Goal: Navigation & Orientation: Understand site structure

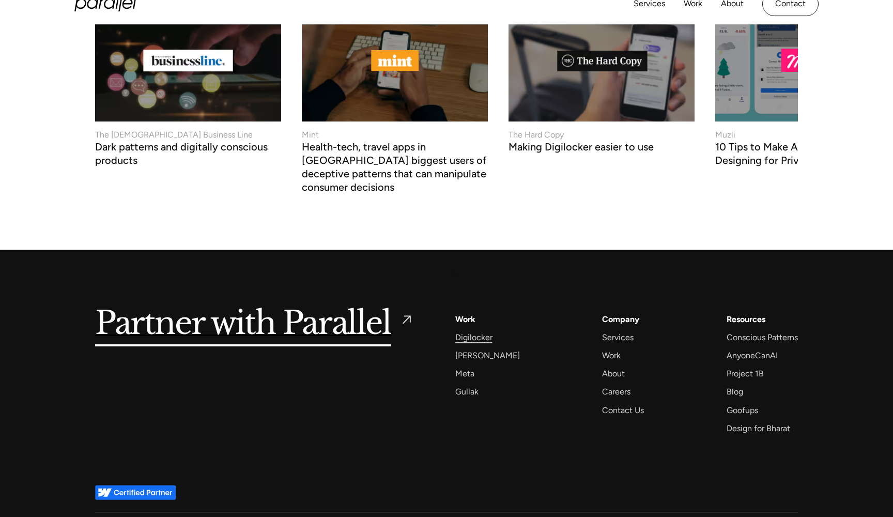
scroll to position [4355, 0]
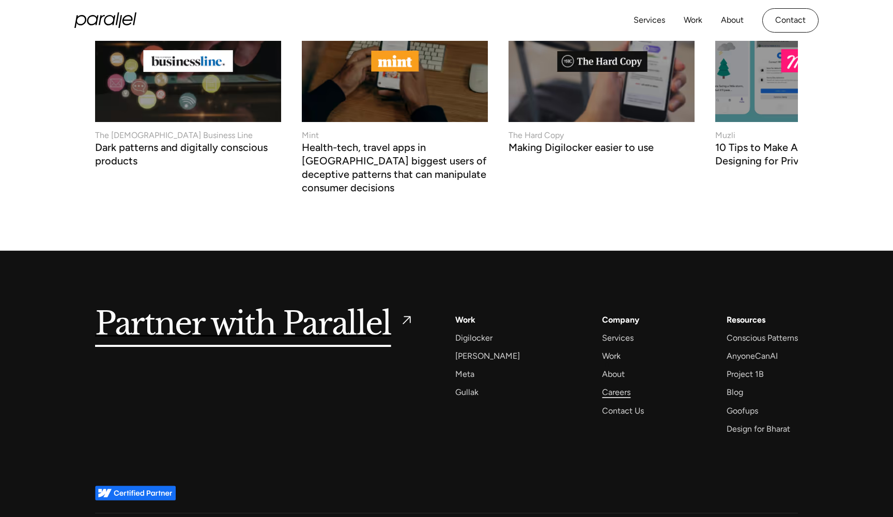
click at [606, 385] on div "Careers" at bounding box center [616, 392] width 28 height 14
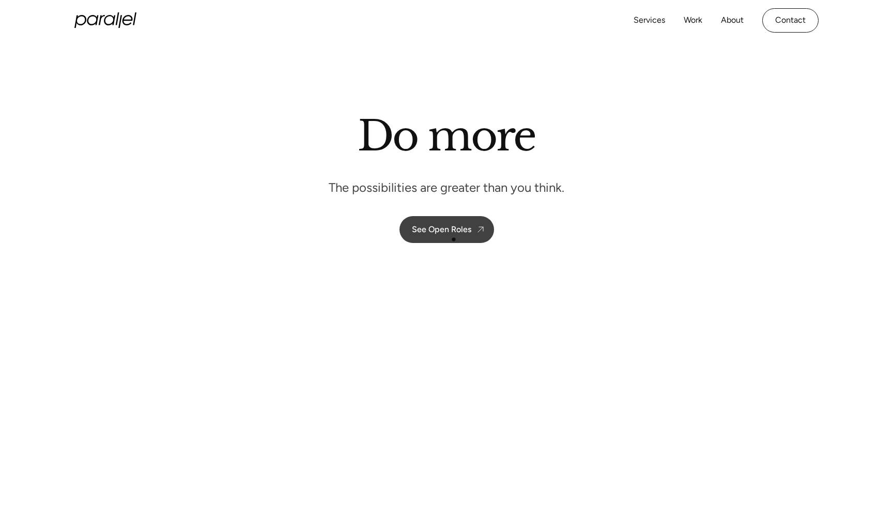
click at [453, 231] on div "See Open Roles" at bounding box center [441, 229] width 59 height 10
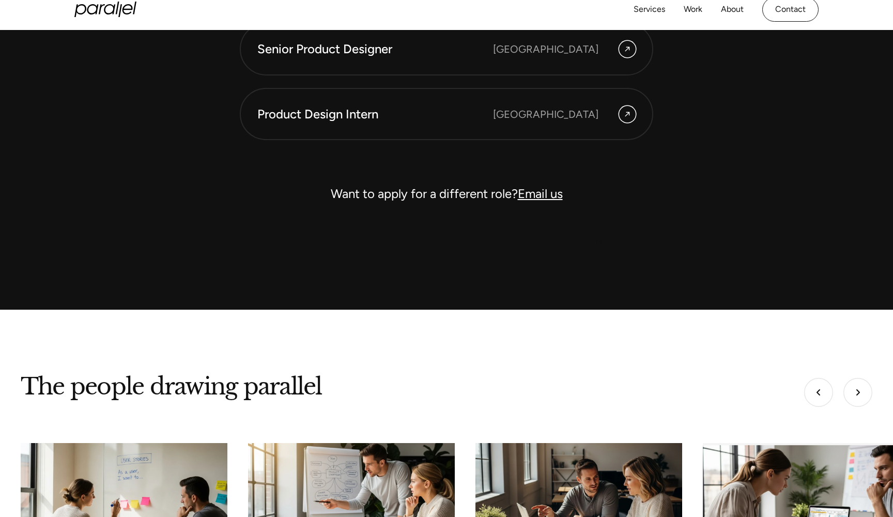
scroll to position [3128, 0]
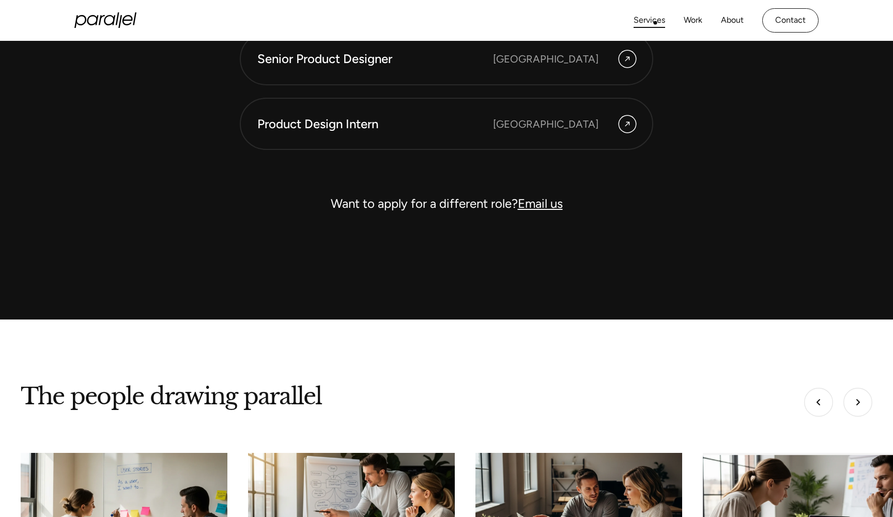
click at [655, 23] on link "Services" at bounding box center [649, 20] width 32 height 15
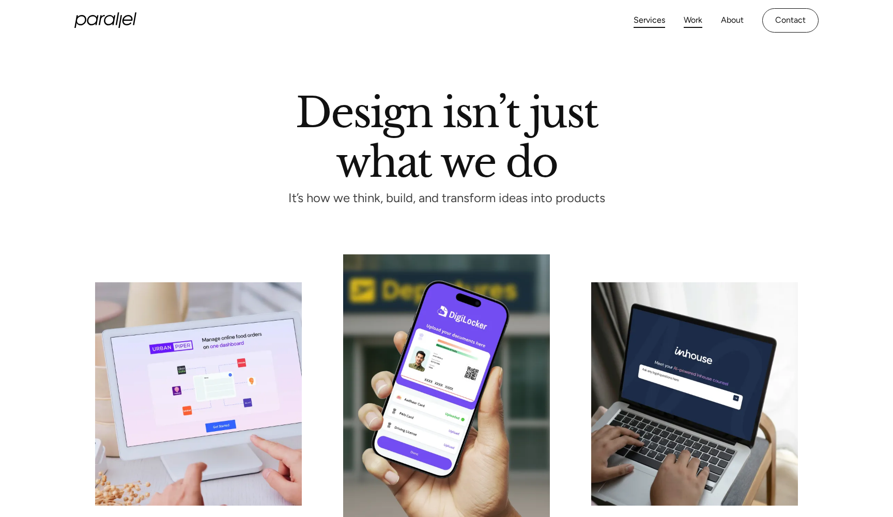
click at [689, 19] on link "Work" at bounding box center [693, 20] width 19 height 15
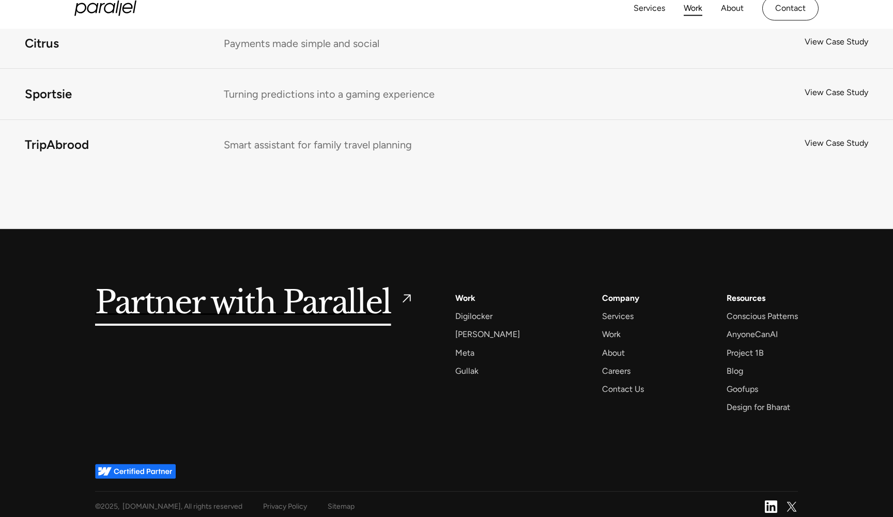
scroll to position [6896, 0]
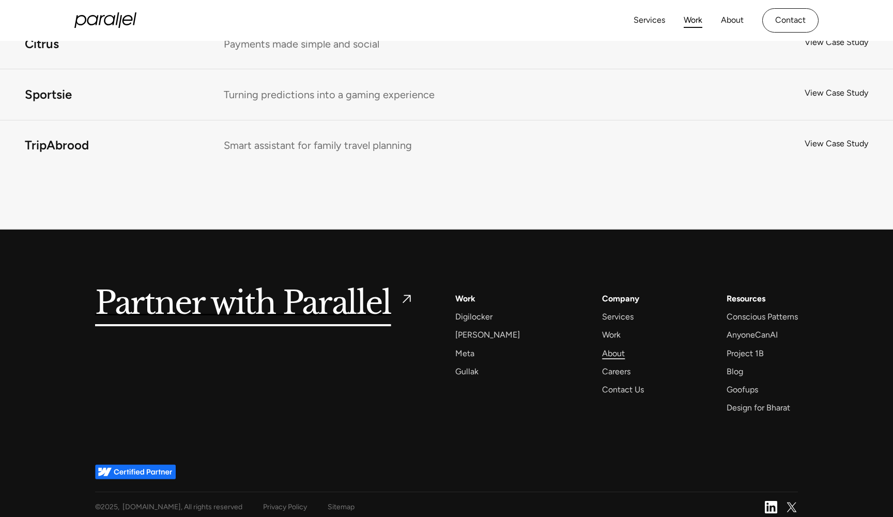
click at [602, 349] on div "About" at bounding box center [613, 353] width 23 height 14
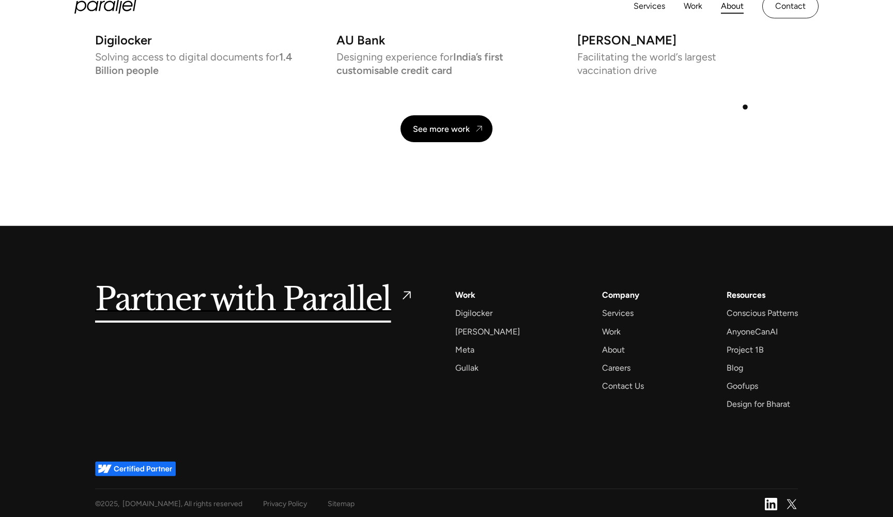
scroll to position [2400, 0]
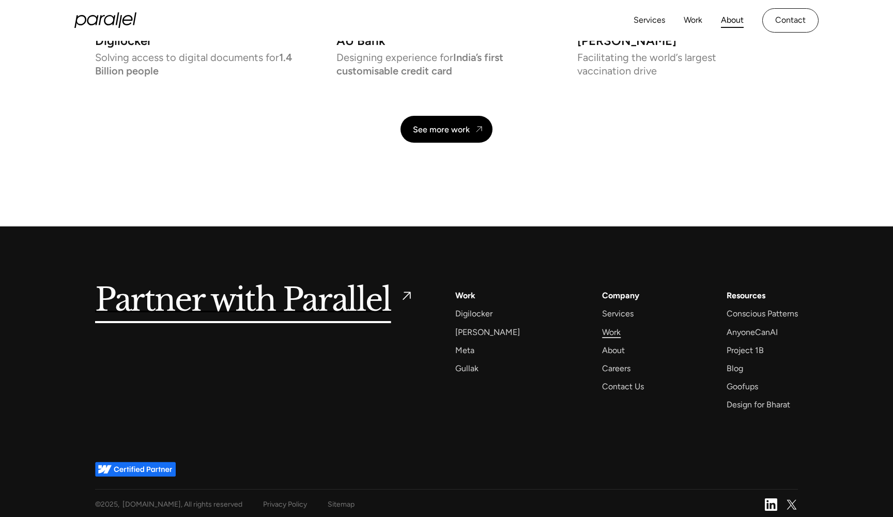
click at [604, 327] on div "Work" at bounding box center [611, 332] width 19 height 14
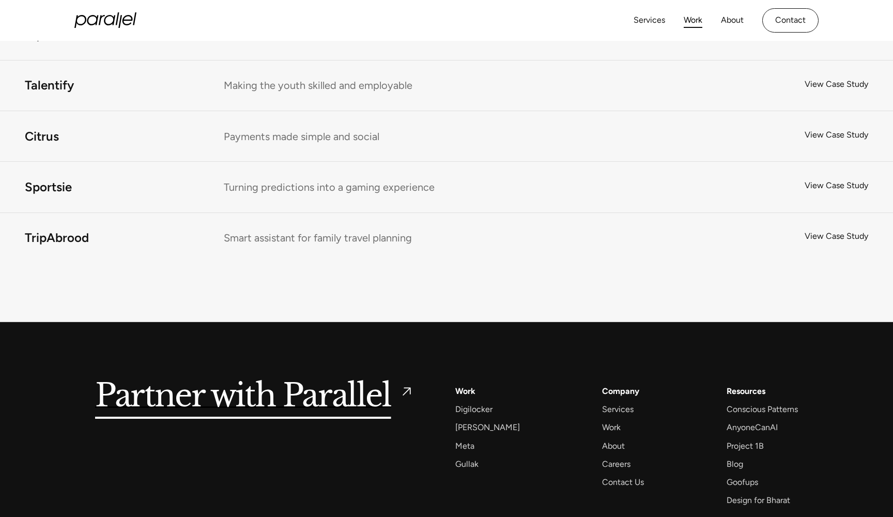
scroll to position [6793, 0]
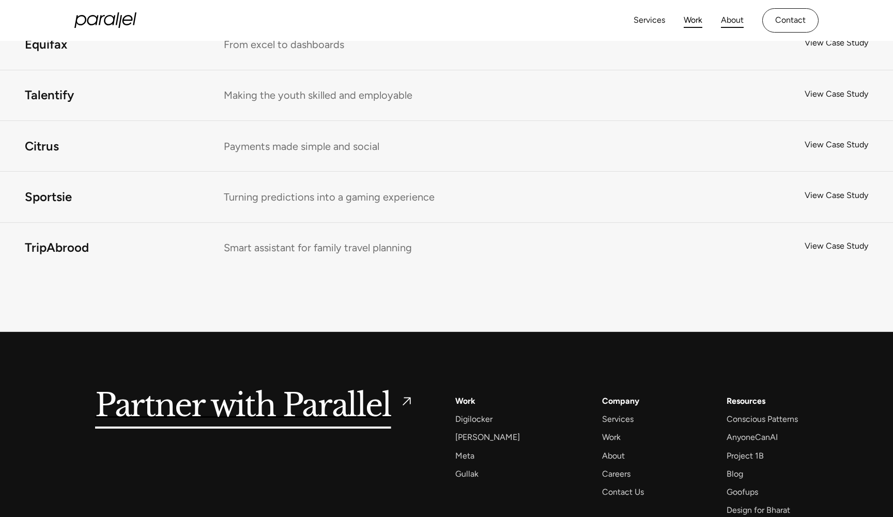
click at [733, 18] on link "About" at bounding box center [732, 20] width 23 height 15
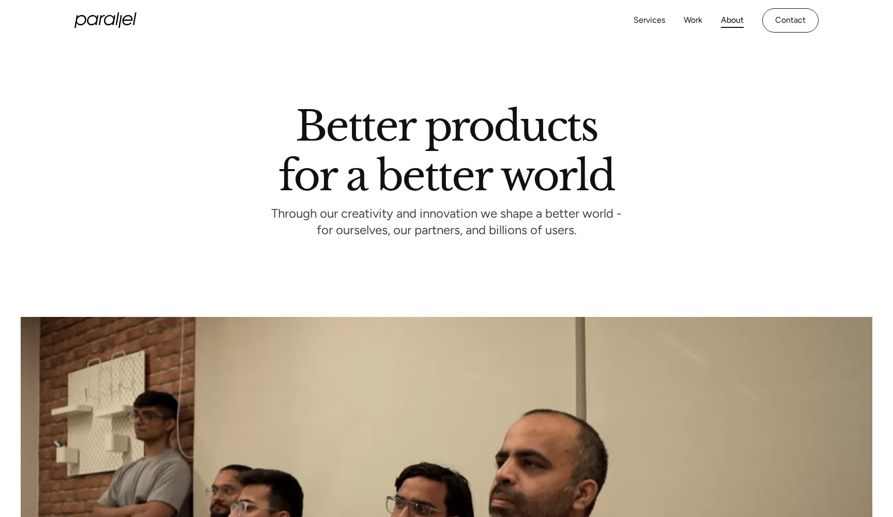
click at [114, 19] on icon "home" at bounding box center [109, 20] width 11 height 10
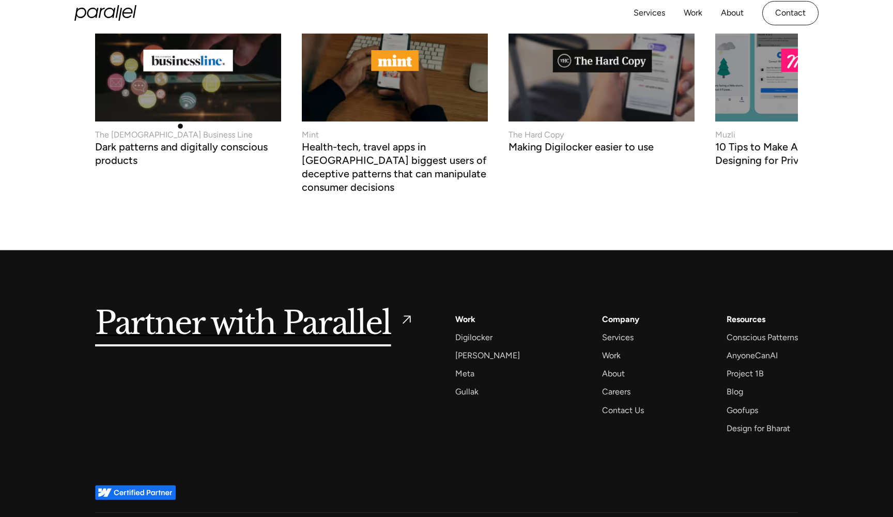
scroll to position [4355, 0]
